Goal: Task Accomplishment & Management: Manage account settings

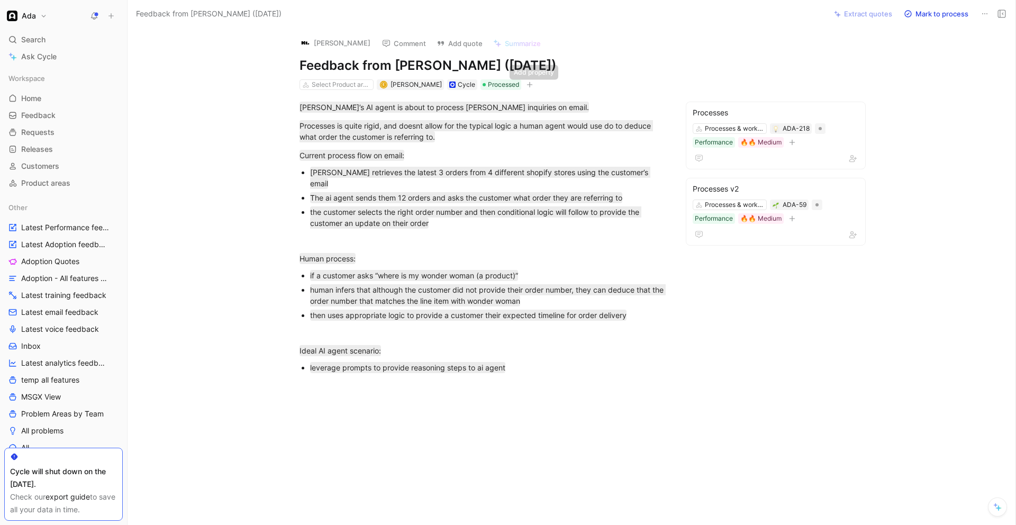
click at [533, 82] on icon "button" at bounding box center [530, 84] width 6 height 6
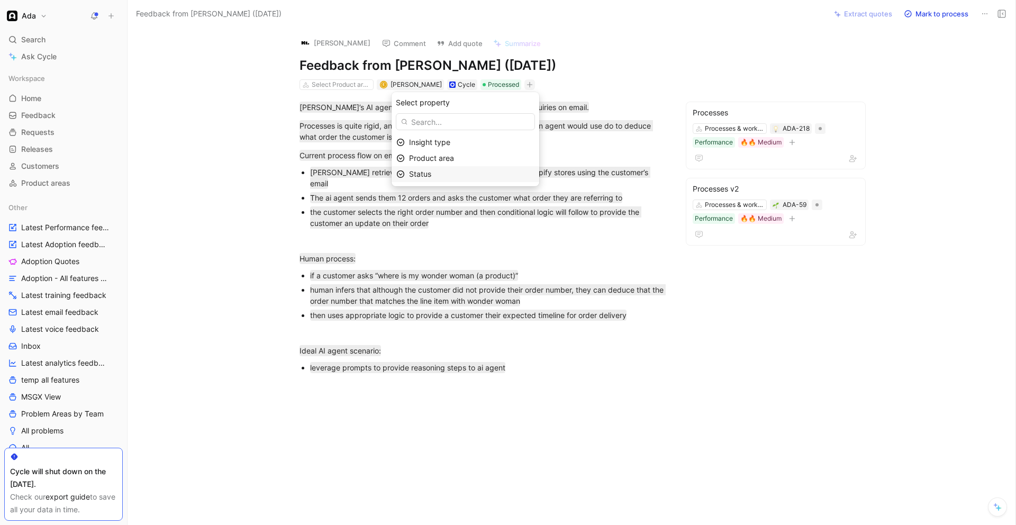
click at [455, 170] on div "Status" at bounding box center [471, 174] width 125 height 13
click at [445, 153] on div "Shipped" at bounding box center [448, 159] width 79 height 13
